Goal: Task Accomplishment & Management: Manage account settings

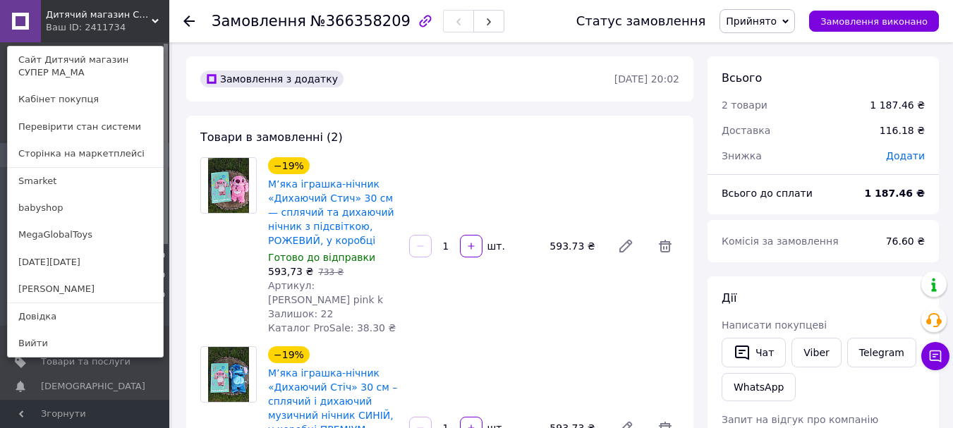
scroll to position [212, 0]
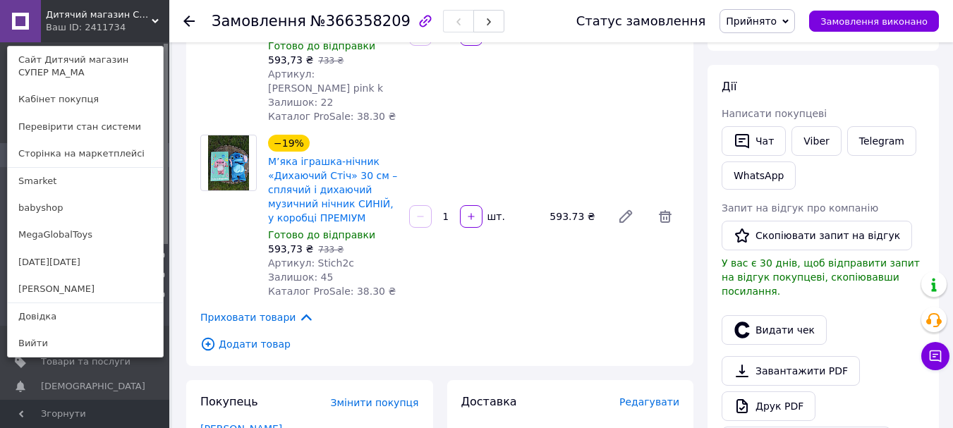
click at [152, 23] on icon at bounding box center [155, 21] width 7 height 7
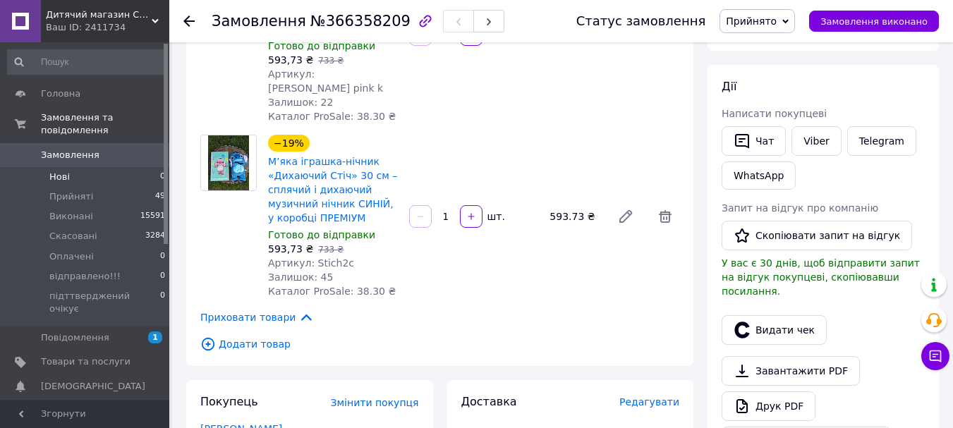
click at [73, 167] on li "Нові 0" at bounding box center [86, 177] width 173 height 20
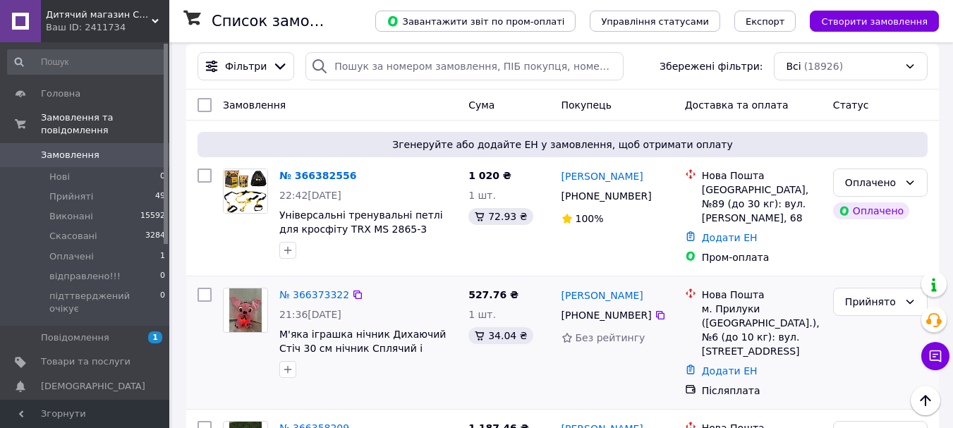
scroll to position [212, 0]
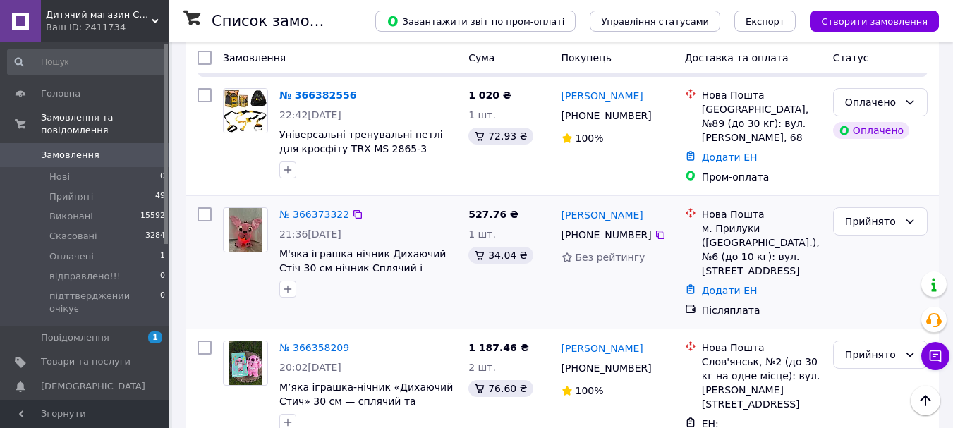
click at [312, 209] on link "№ 366373322" at bounding box center [314, 214] width 70 height 11
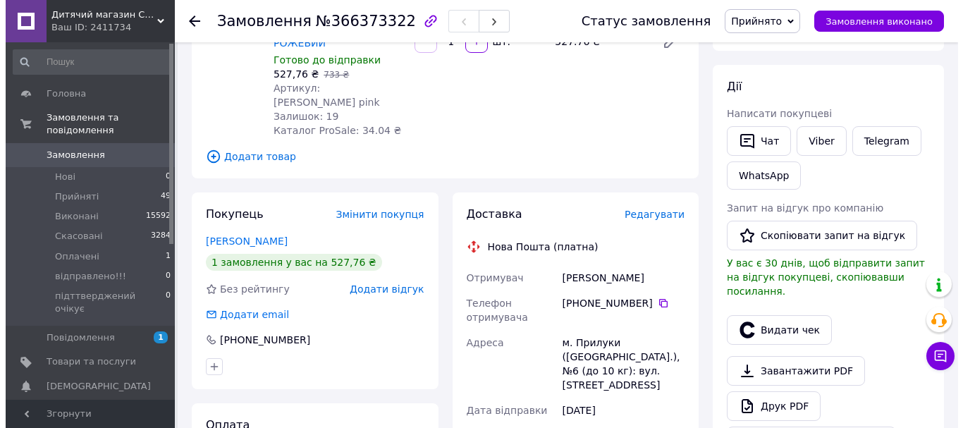
scroll to position [141, 0]
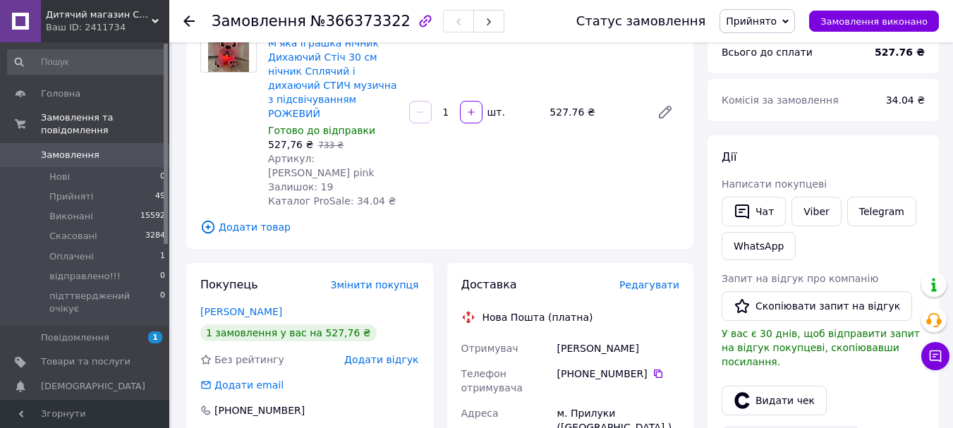
click at [645, 279] on span "Редагувати" at bounding box center [649, 284] width 60 height 11
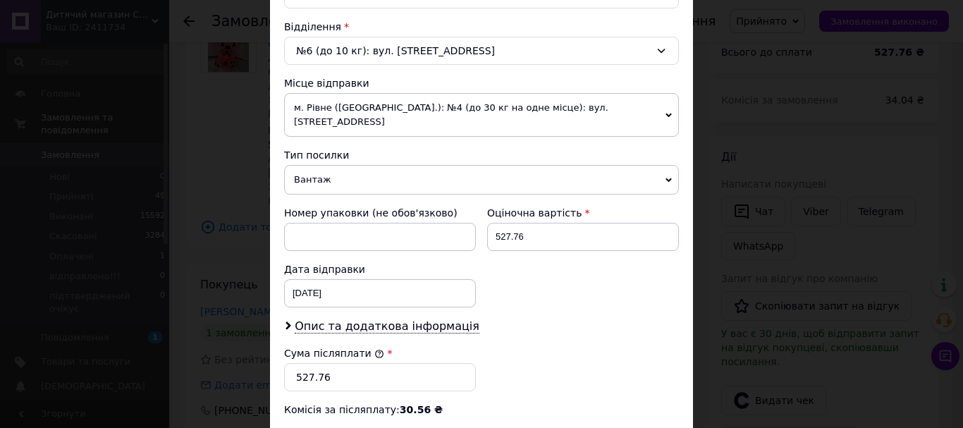
scroll to position [366, 0]
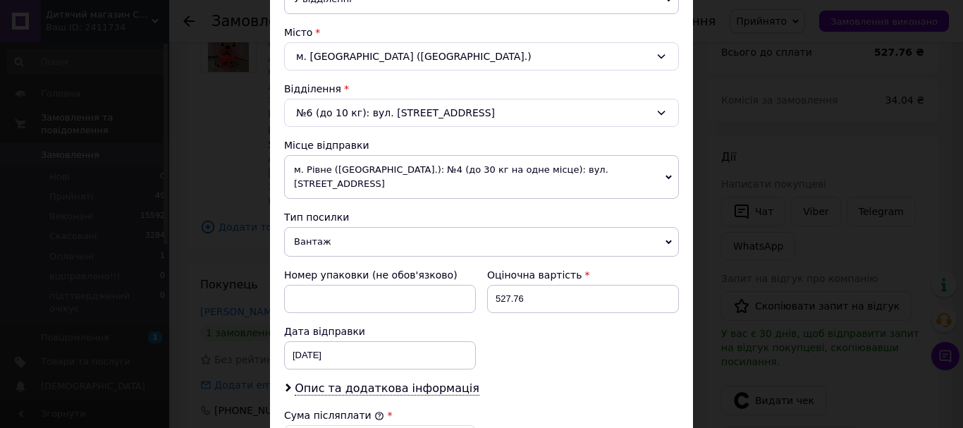
click at [308, 227] on span "Вантаж" at bounding box center [481, 242] width 395 height 30
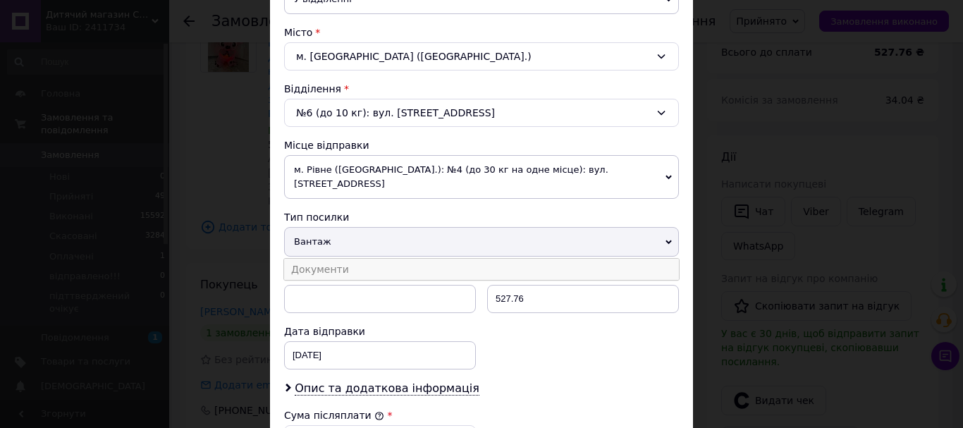
click at [312, 259] on li "Документи" at bounding box center [481, 269] width 395 height 21
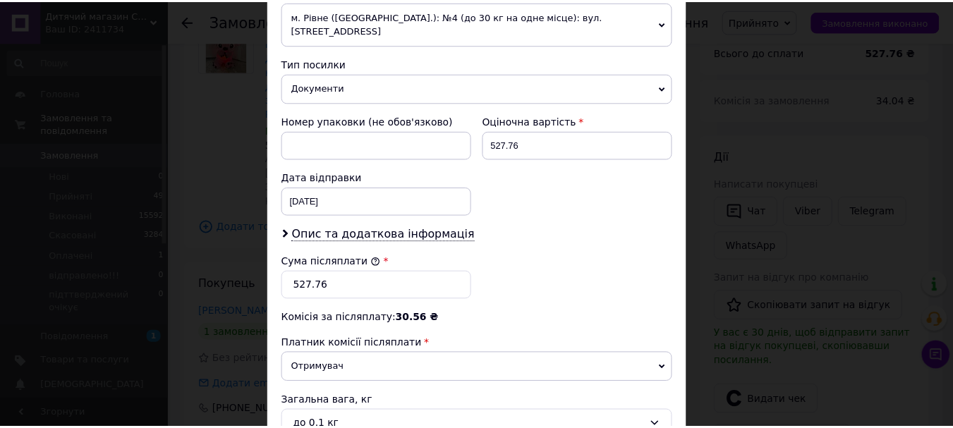
scroll to position [662, 0]
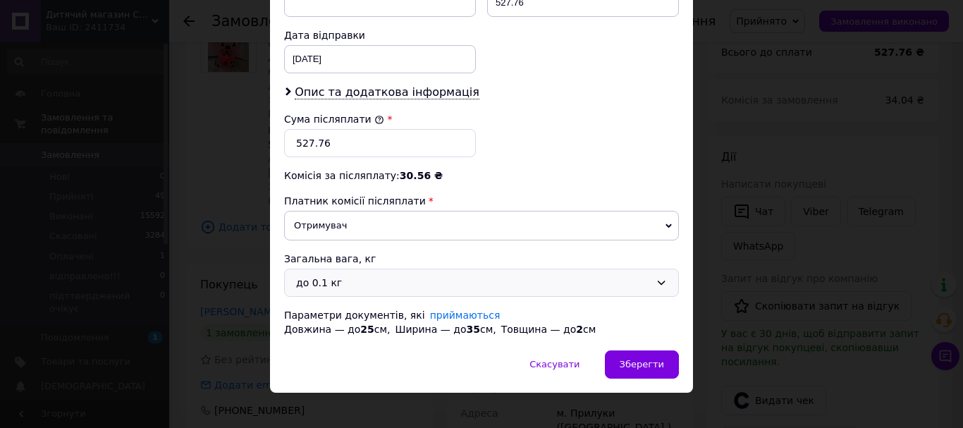
click at [328, 275] on div "до 0.1 кг" at bounding box center [473, 283] width 354 height 16
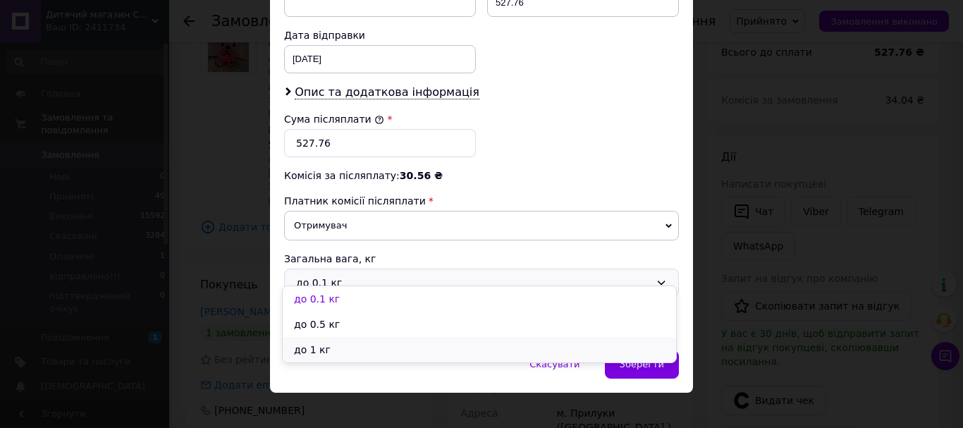
click at [316, 342] on li "до 1 кг" at bounding box center [480, 349] width 394 height 25
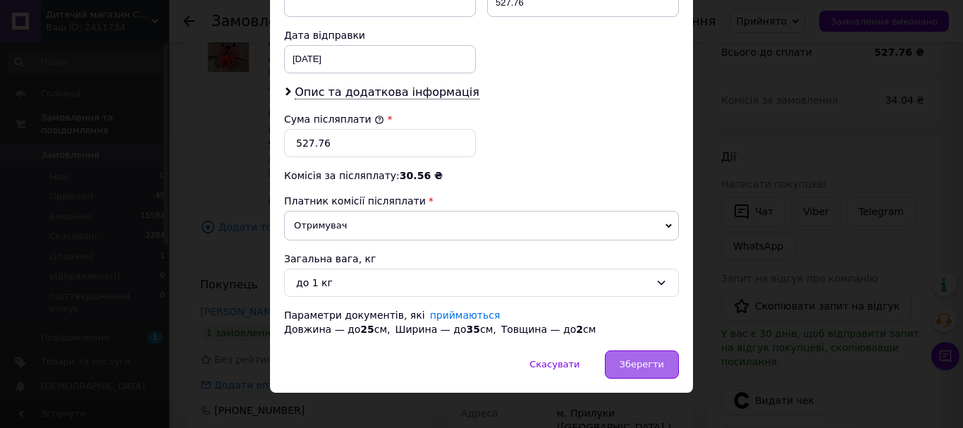
click at [628, 359] on span "Зберегти" at bounding box center [642, 364] width 44 height 11
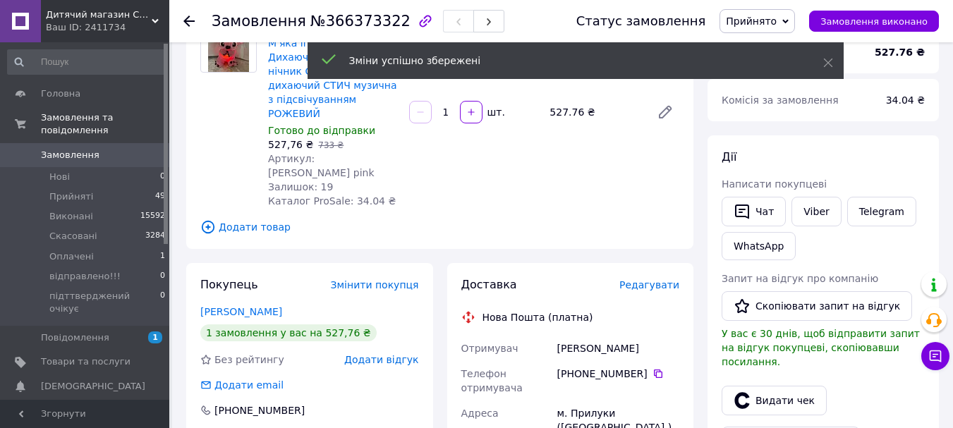
scroll to position [635, 0]
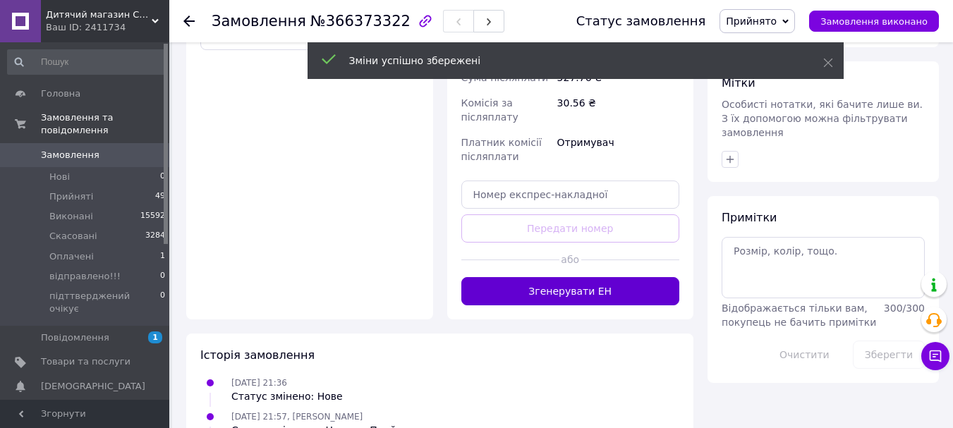
click at [587, 277] on button "Згенерувати ЕН" at bounding box center [570, 291] width 219 height 28
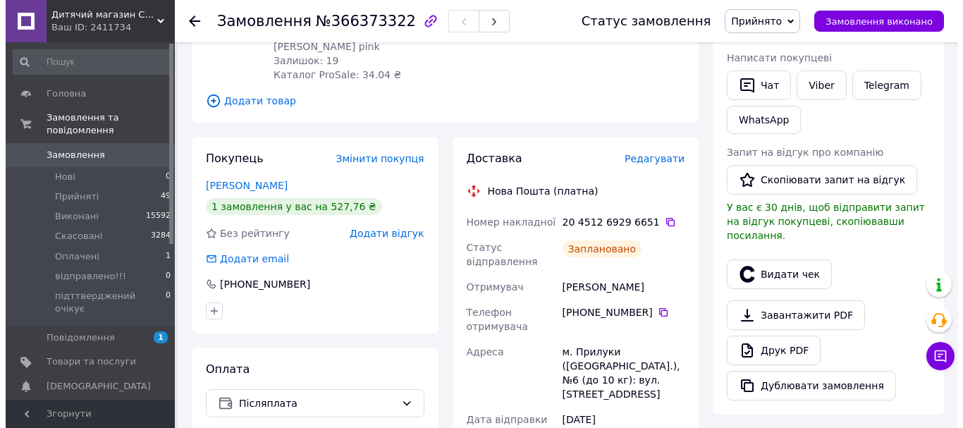
scroll to position [212, 0]
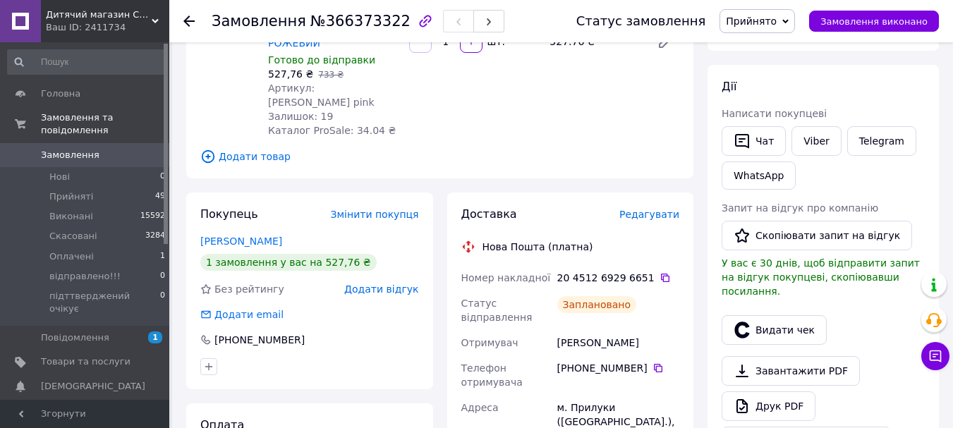
click at [663, 209] on span "Редагувати" at bounding box center [649, 214] width 60 height 11
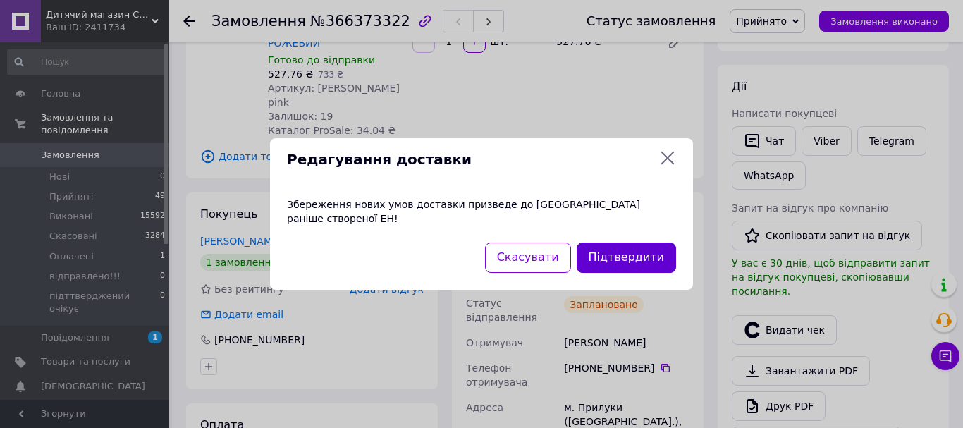
click at [647, 248] on button "Підтвердити" at bounding box center [626, 258] width 99 height 30
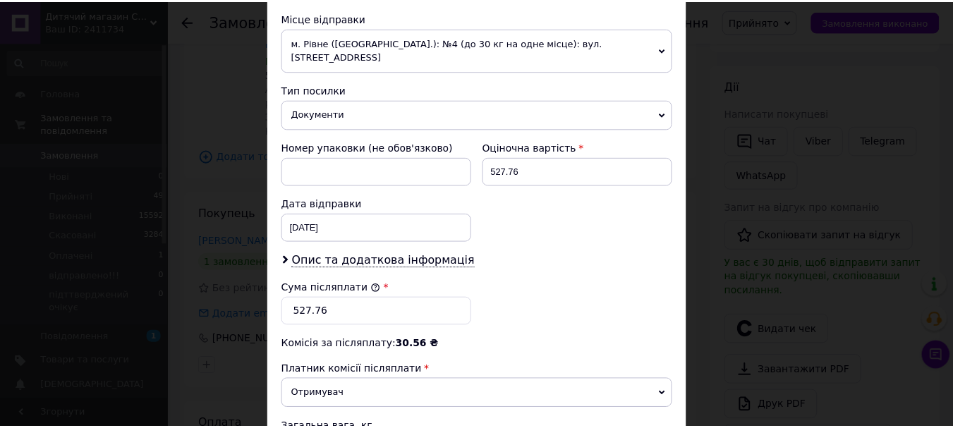
scroll to position [662, 0]
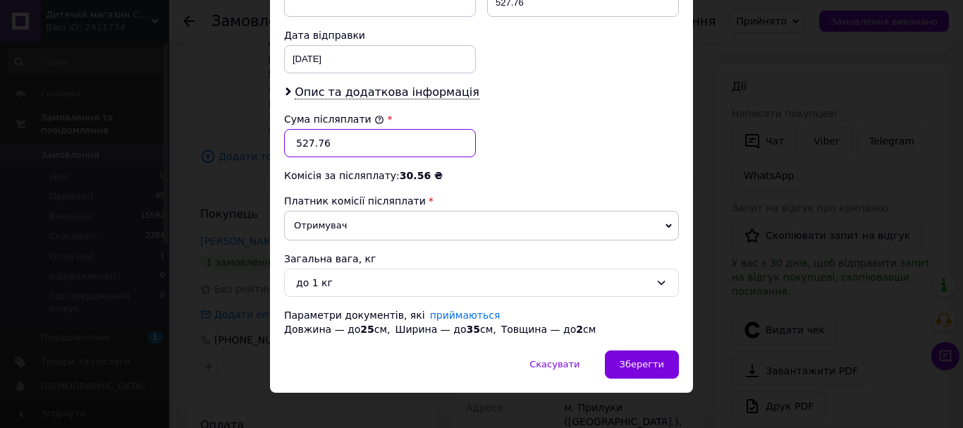
drag, startPoint x: 310, startPoint y: 133, endPoint x: 299, endPoint y: 134, distance: 11.4
click at [299, 134] on input "527.76" at bounding box center [380, 143] width 192 height 28
type input "551.76"
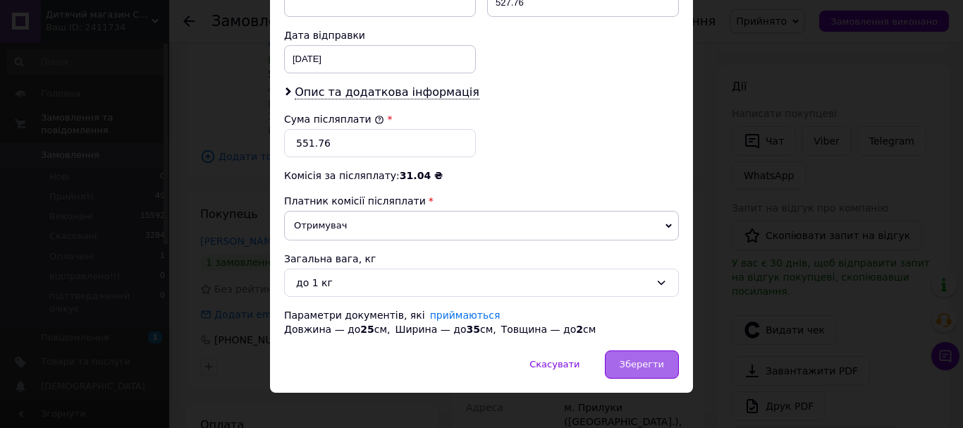
click at [628, 359] on span "Зберегти" at bounding box center [642, 364] width 44 height 11
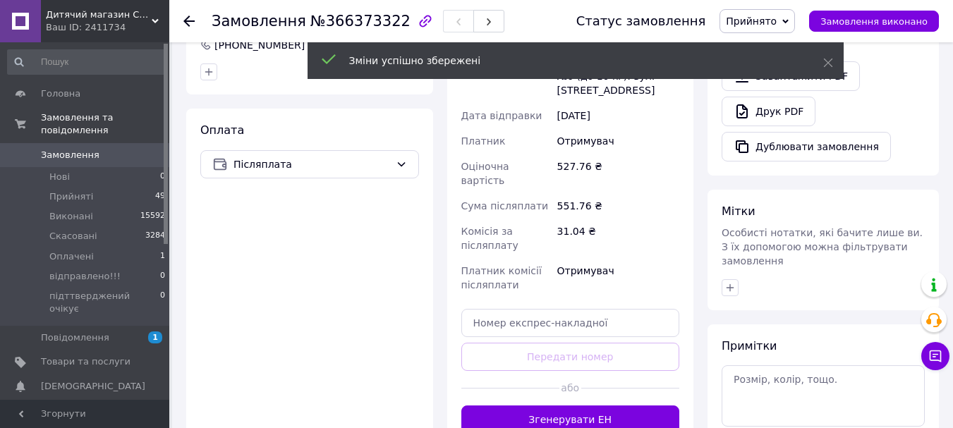
scroll to position [705, 0]
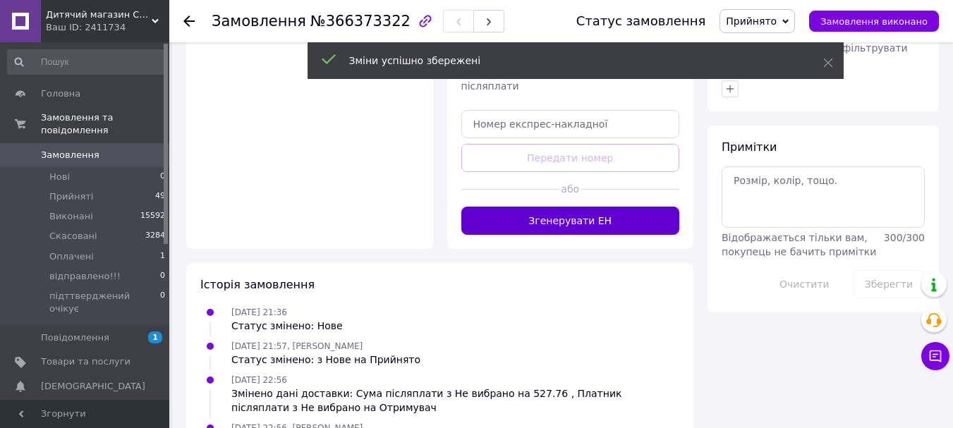
click at [549, 207] on button "Згенерувати ЕН" at bounding box center [570, 221] width 219 height 28
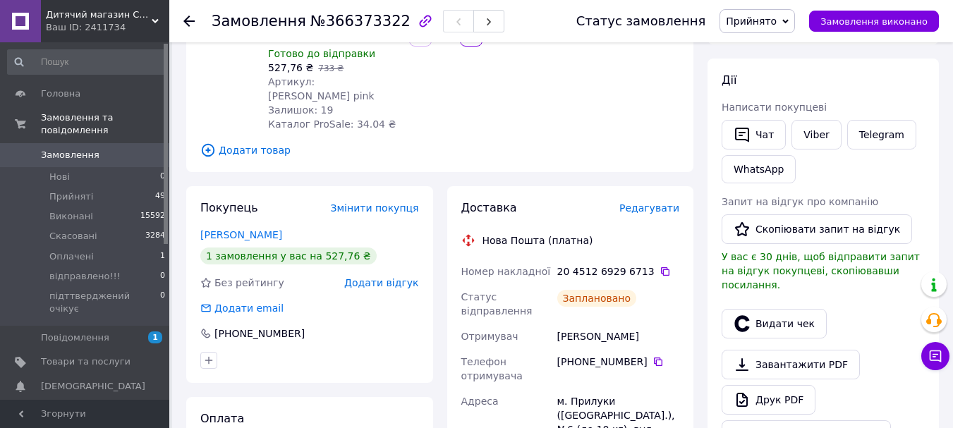
scroll to position [212, 0]
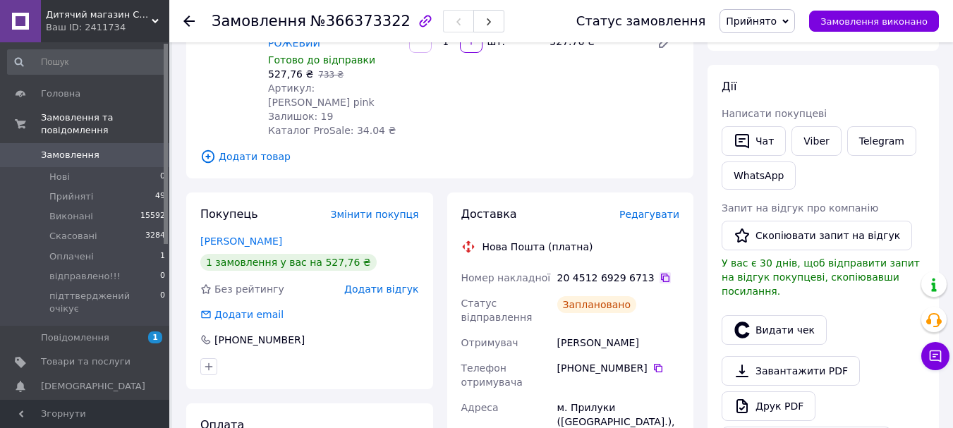
click at [659, 272] on icon at bounding box center [664, 277] width 11 height 11
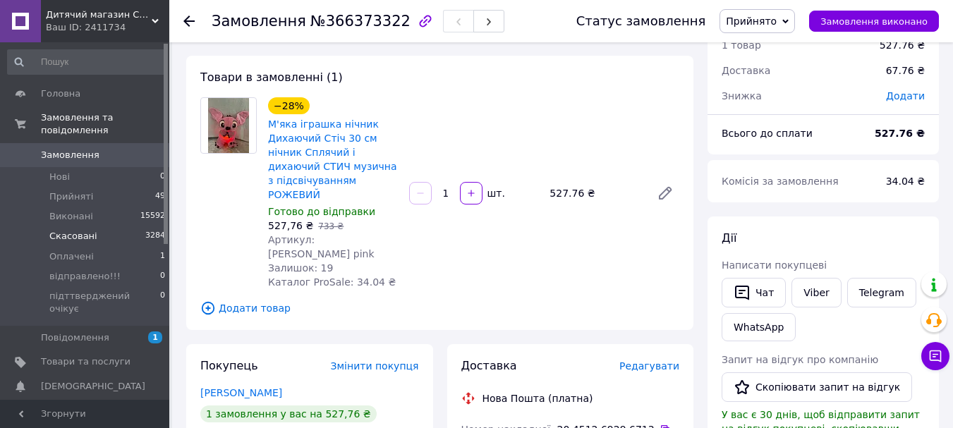
scroll to position [0, 0]
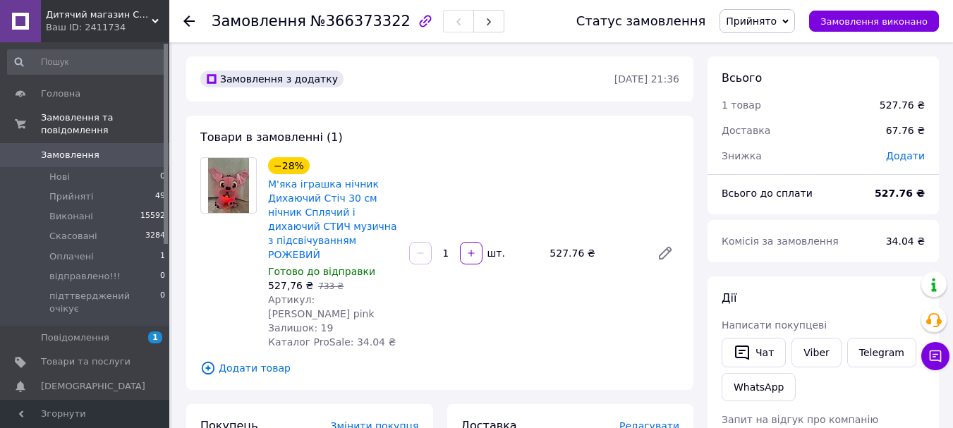
click at [69, 149] on span "Замовлення" at bounding box center [70, 155] width 59 height 13
